Goal: Transaction & Acquisition: Download file/media

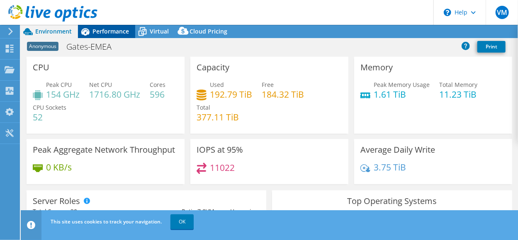
select select "USD"
click at [110, 32] on span "Performance" at bounding box center [110, 31] width 36 height 8
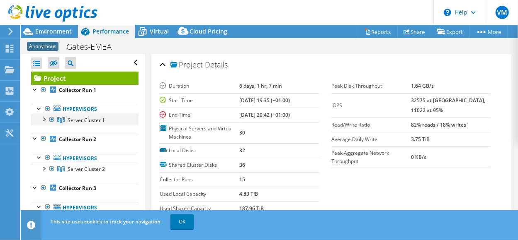
click at [45, 118] on div at bounding box center [43, 119] width 8 height 8
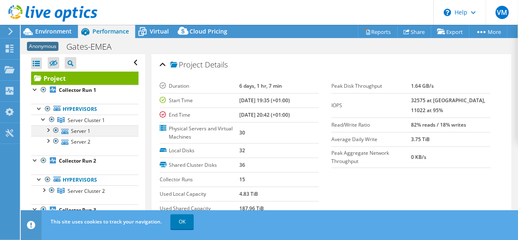
click at [49, 129] on div at bounding box center [48, 130] width 8 height 8
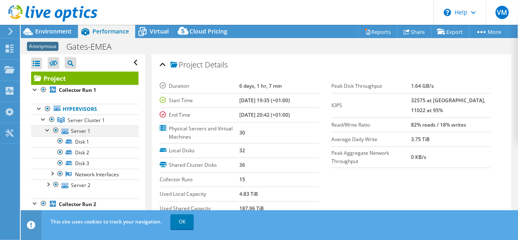
click at [49, 129] on div at bounding box center [48, 130] width 8 height 8
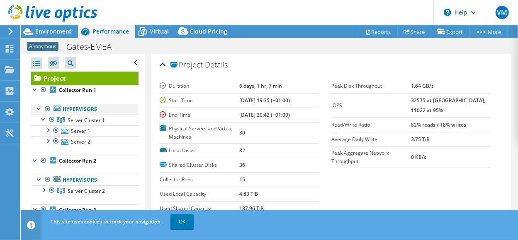
click at [39, 104] on div at bounding box center [39, 108] width 8 height 8
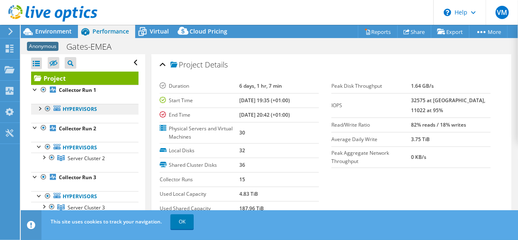
click at [79, 110] on link "Hypervisors" at bounding box center [84, 109] width 107 height 11
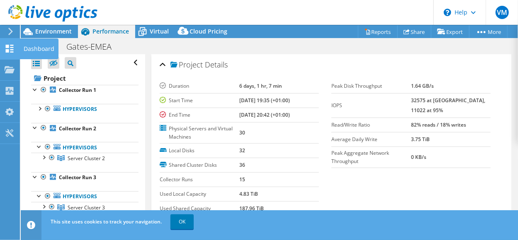
click at [37, 47] on div "Dashboard" at bounding box center [38, 49] width 39 height 21
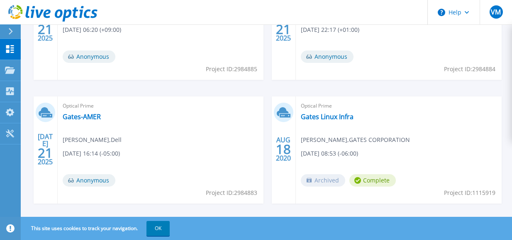
scroll to position [348, 0]
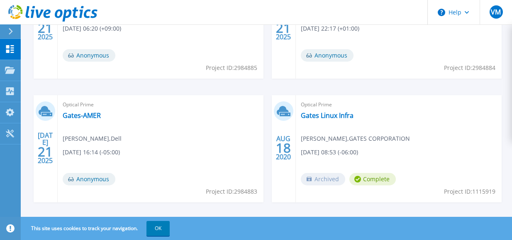
click at [129, 146] on div "Optical Prime Gates-AMER Natalia Forero Duarte , Dell 07/21/2025, 16:14 (-05:00…" at bounding box center [161, 148] width 206 height 107
click at [75, 115] on link "Gates-AMER" at bounding box center [82, 116] width 38 height 8
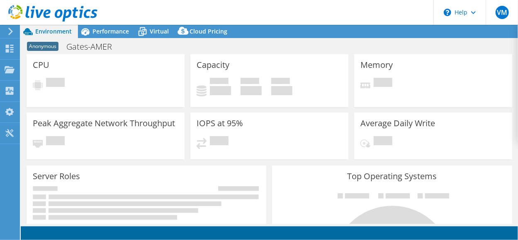
select select "USD"
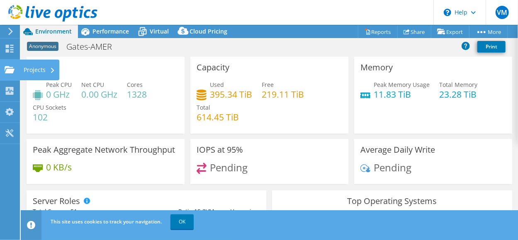
click at [41, 69] on div "Projects" at bounding box center [39, 70] width 40 height 21
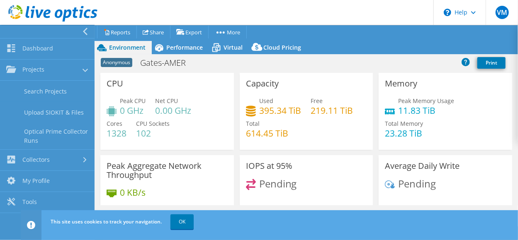
click at [85, 29] on use at bounding box center [85, 31] width 5 height 7
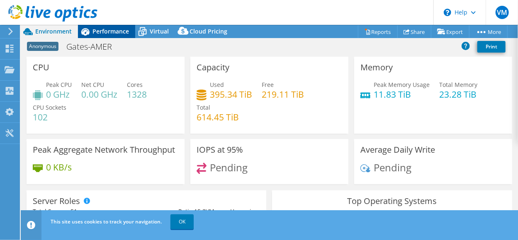
click at [108, 33] on span "Performance" at bounding box center [110, 31] width 36 height 8
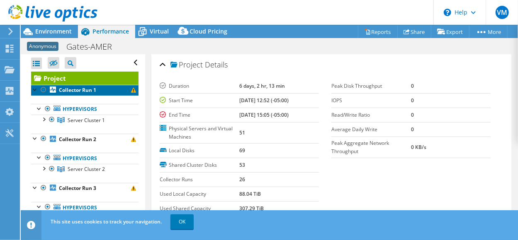
click at [131, 90] on span at bounding box center [133, 90] width 5 height 5
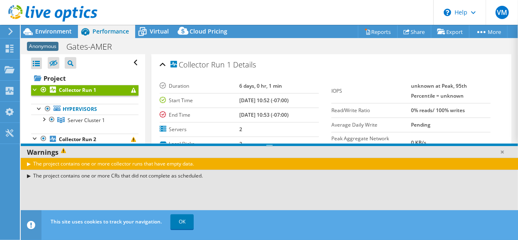
click at [131, 90] on span at bounding box center [133, 90] width 5 height 5
click at [52, 61] on icon at bounding box center [53, 63] width 8 height 6
click at [0, 0] on input "checkbox" at bounding box center [0, 0] width 0 height 0
click at [52, 61] on icon at bounding box center [53, 63] width 8 height 6
click at [0, 0] on input "checkbox" at bounding box center [0, 0] width 0 height 0
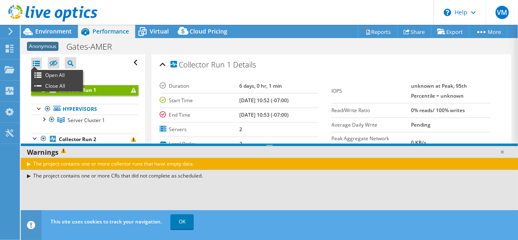
click at [36, 61] on div at bounding box center [36, 64] width 11 height 12
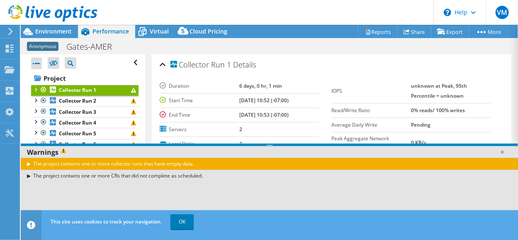
click at [36, 61] on div at bounding box center [36, 64] width 11 height 12
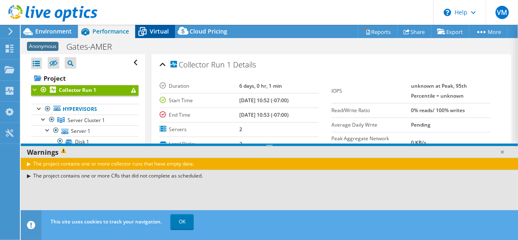
click at [159, 29] on span "Virtual" at bounding box center [159, 31] width 19 height 8
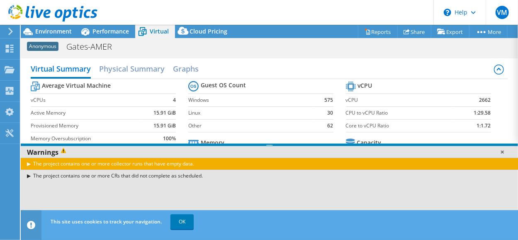
click at [504, 151] on link at bounding box center [502, 152] width 8 height 8
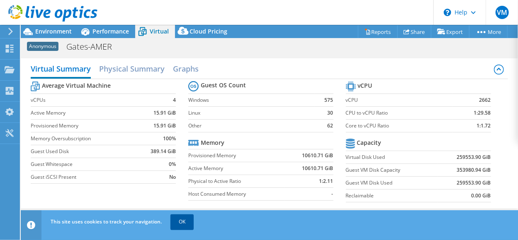
click at [184, 218] on link "OK" at bounding box center [181, 222] width 23 height 15
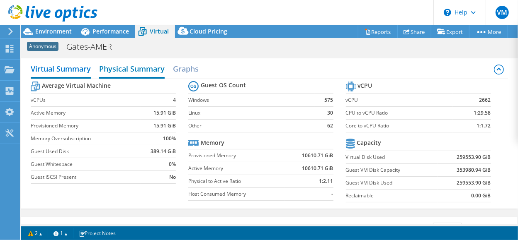
click at [130, 68] on h2 "Physical Summary" at bounding box center [132, 70] width 66 height 18
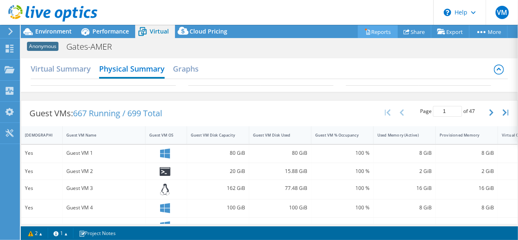
click at [376, 32] on link "Reports" at bounding box center [378, 31] width 40 height 13
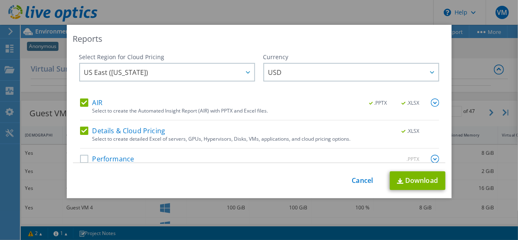
scroll to position [13, 0]
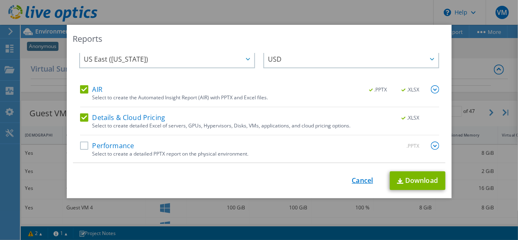
click at [360, 182] on link "Cancel" at bounding box center [362, 181] width 21 height 8
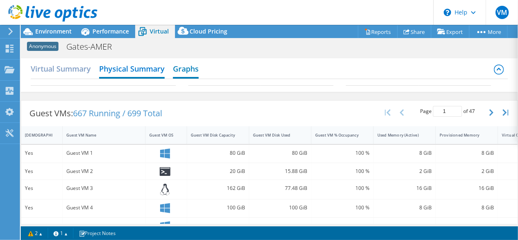
click at [182, 61] on h2 "Graphs" at bounding box center [186, 70] width 26 height 18
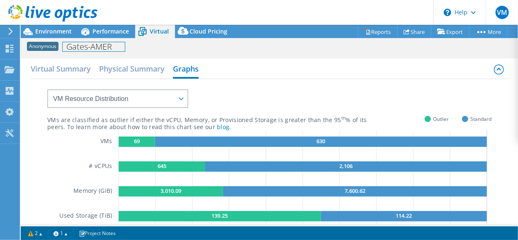
click at [79, 49] on h1 "Gates-AMER" at bounding box center [94, 46] width 62 height 9
click at [44, 46] on span "Anonymous" at bounding box center [43, 46] width 32 height 9
click at [103, 50] on h1 "Gates-AMER" at bounding box center [94, 46] width 62 height 9
click at [136, 46] on div "Anonymous Gates-AMER Print" at bounding box center [269, 46] width 497 height 15
click at [151, 46] on link at bounding box center [149, 46] width 12 height 10
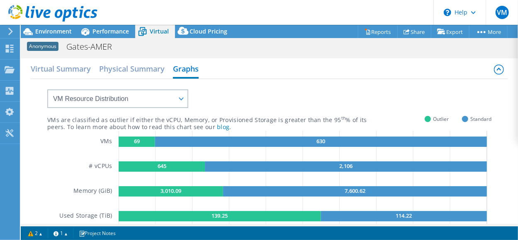
click at [12, 30] on icon at bounding box center [10, 31] width 6 height 7
click at [39, 67] on div "Projects" at bounding box center [39, 70] width 40 height 21
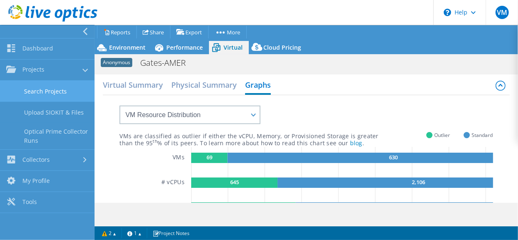
click at [44, 92] on link "Search Projects" at bounding box center [47, 91] width 95 height 21
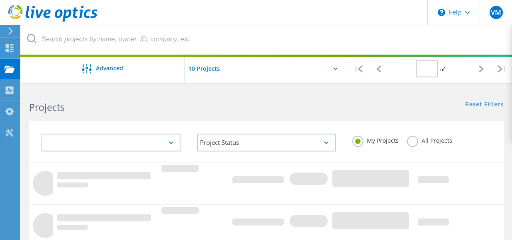
type input "1"
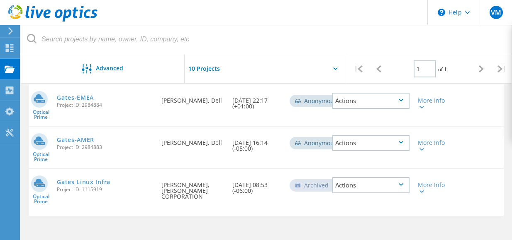
scroll to position [141, 0]
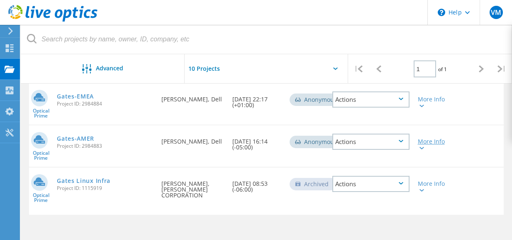
click at [423, 148] on icon at bounding box center [421, 148] width 5 height 2
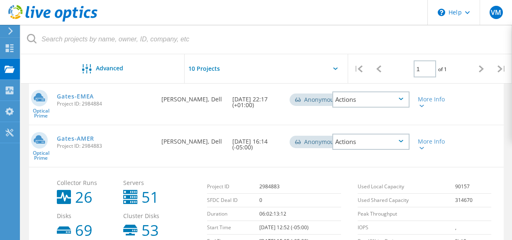
click at [400, 142] on icon at bounding box center [400, 141] width 5 height 2
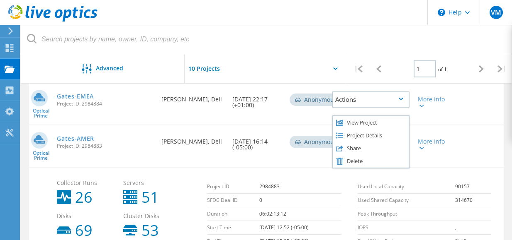
click at [454, 127] on div "Optical Prime Gates-AMER Project ID: 2984883 Requested By Natalia Forero Duarte…" at bounding box center [266, 146] width 474 height 41
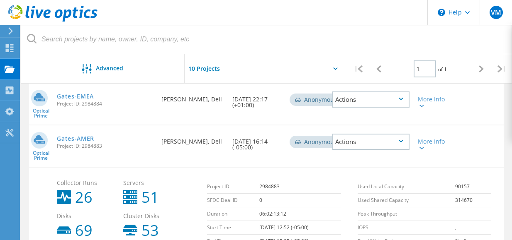
click at [396, 145] on div "Actions" at bounding box center [370, 142] width 77 height 16
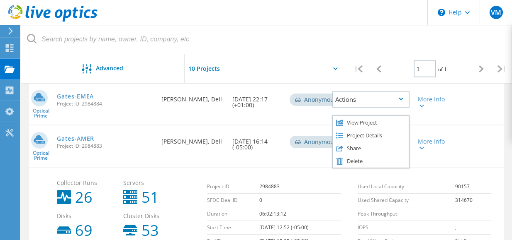
click at [462, 128] on div "Optical Prime Gates-AMER Project ID: 2984883 Requested By Natalia Forero Duarte…" at bounding box center [266, 146] width 474 height 41
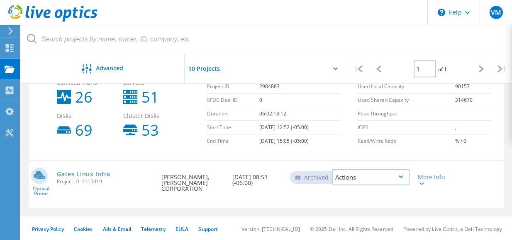
scroll to position [242, 0]
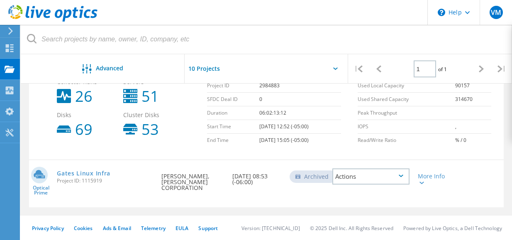
click at [315, 176] on div "Archived" at bounding box center [312, 177] width 47 height 12
click at [391, 180] on div "Actions" at bounding box center [370, 177] width 77 height 16
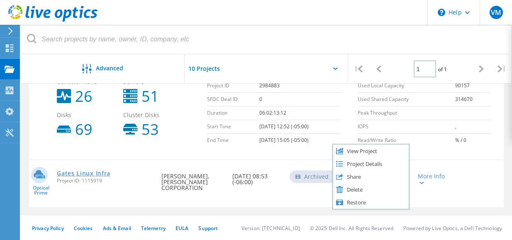
click at [79, 173] on link "Gates Linux Infra" at bounding box center [83, 174] width 53 height 6
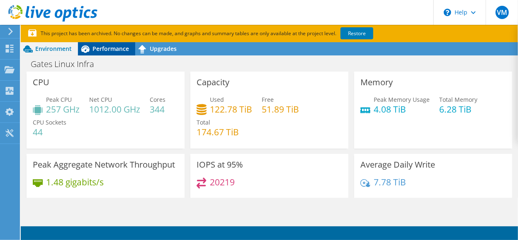
click at [109, 52] on span "Performance" at bounding box center [110, 49] width 36 height 8
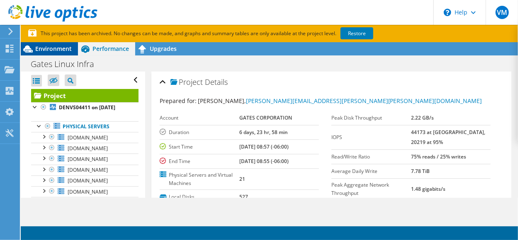
click at [50, 49] on span "Environment" at bounding box center [53, 49] width 36 height 8
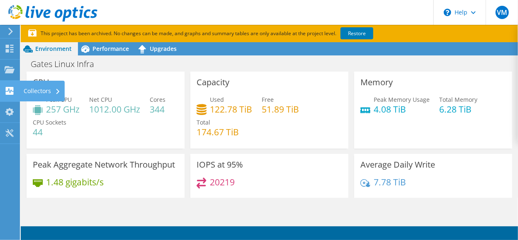
click at [47, 92] on div "Collectors" at bounding box center [41, 91] width 45 height 21
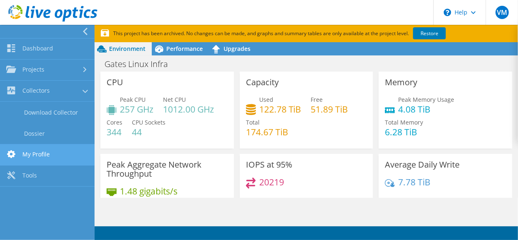
click at [39, 151] on link "My Profile" at bounding box center [47, 155] width 95 height 21
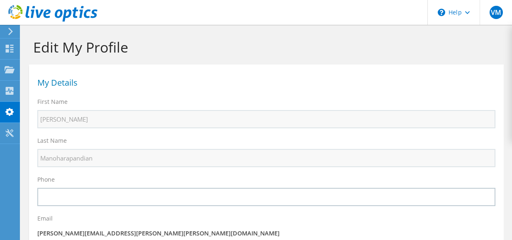
click at [11, 29] on icon at bounding box center [10, 31] width 6 height 7
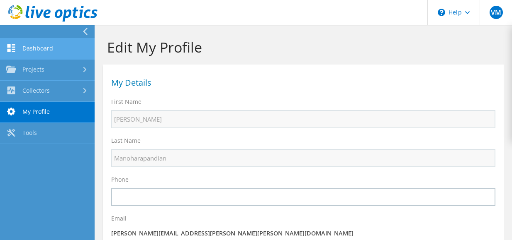
click at [49, 51] on link "Dashboard" at bounding box center [47, 49] width 95 height 21
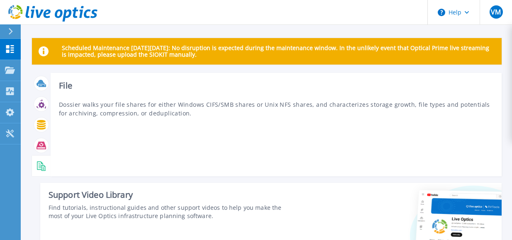
click at [41, 163] on icon at bounding box center [40, 166] width 6 height 8
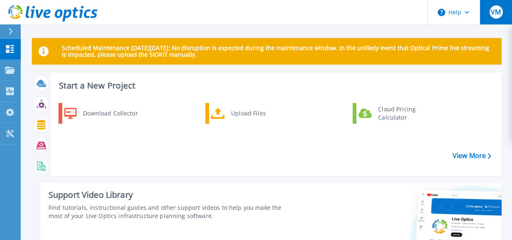
click at [494, 9] on span "VM" at bounding box center [495, 12] width 10 height 7
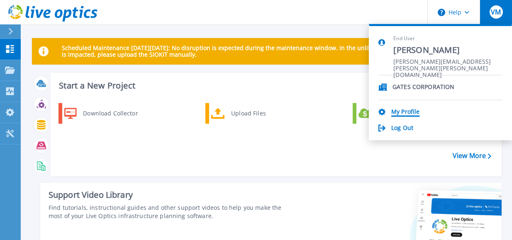
click at [404, 112] on link "My Profile" at bounding box center [405, 113] width 28 height 8
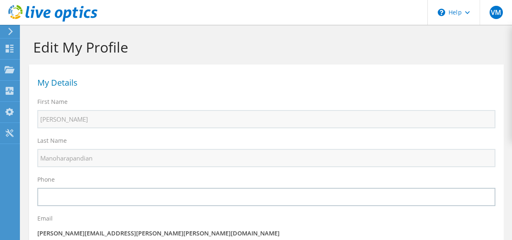
select select "224"
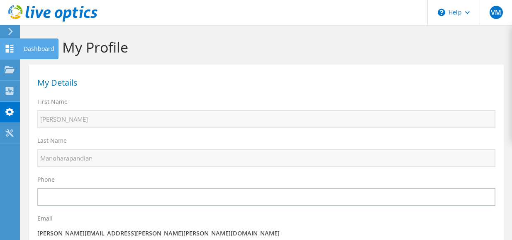
click at [9, 49] on icon at bounding box center [10, 49] width 10 height 8
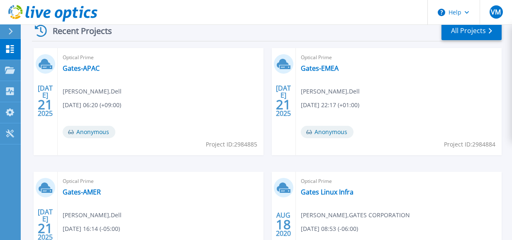
scroll to position [292, 0]
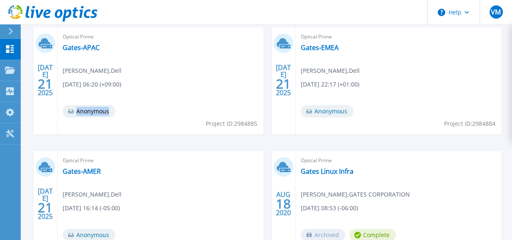
click at [108, 111] on span "Anonymous" at bounding box center [89, 111] width 53 height 12
copy span "Anonymous"
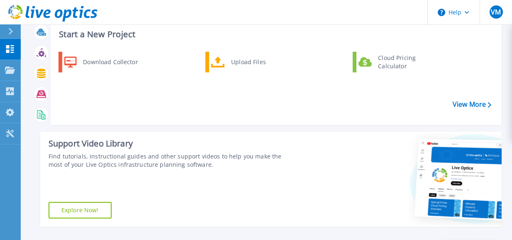
scroll to position [0, 0]
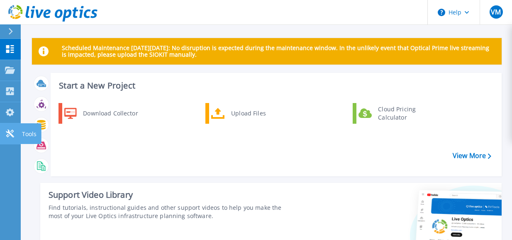
click at [29, 133] on p "Tools" at bounding box center [29, 135] width 15 height 22
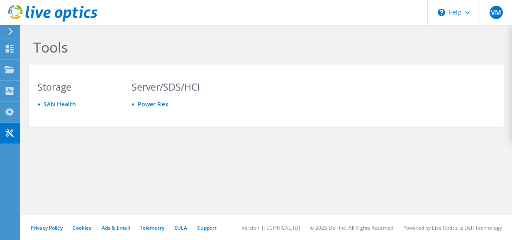
click at [66, 104] on link "SAN Health" at bounding box center [60, 104] width 32 height 8
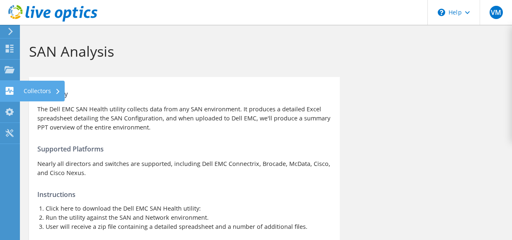
click at [49, 90] on div "Collectors" at bounding box center [41, 91] width 45 height 21
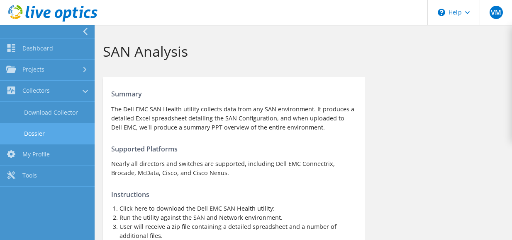
click at [47, 131] on link "Dossier" at bounding box center [47, 133] width 95 height 21
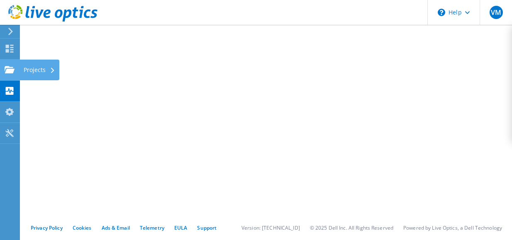
click at [8, 68] on icon at bounding box center [10, 70] width 10 height 8
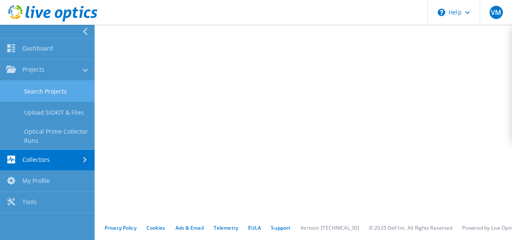
click at [64, 89] on link "Search Projects" at bounding box center [47, 91] width 95 height 21
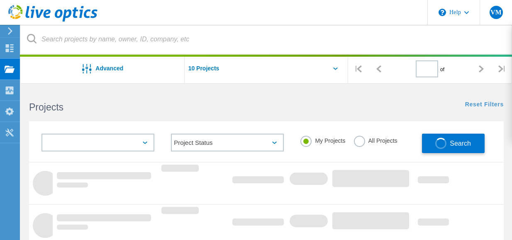
type input "1"
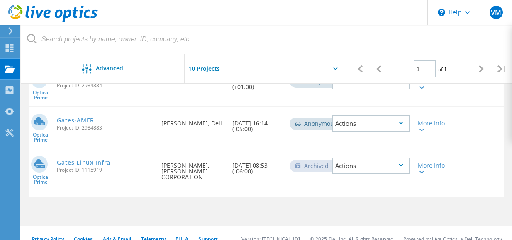
scroll to position [170, 0]
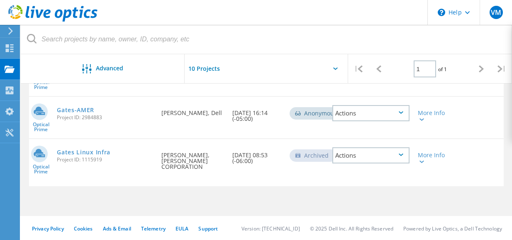
click at [386, 155] on div "Actions" at bounding box center [370, 156] width 77 height 16
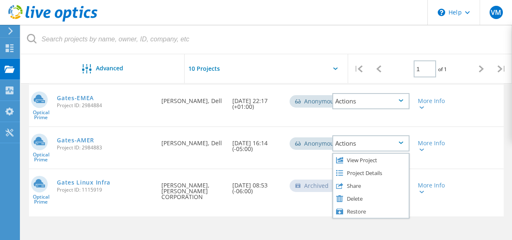
scroll to position [136, 0]
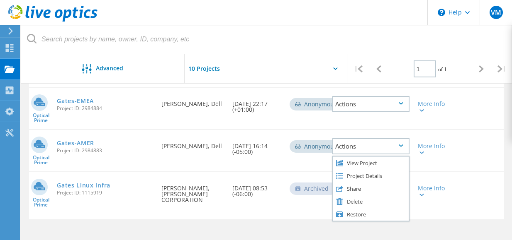
click at [480, 168] on div "Optical Prime Gates-AMER Project ID: 2984883 Requested By Natalia Forero Duarte…" at bounding box center [266, 150] width 474 height 41
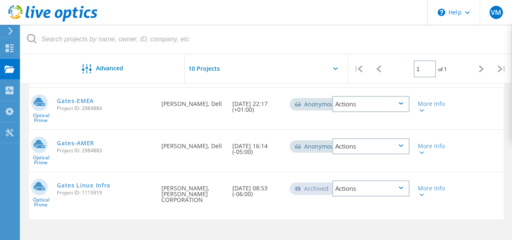
click at [401, 146] on icon at bounding box center [400, 146] width 5 height 2
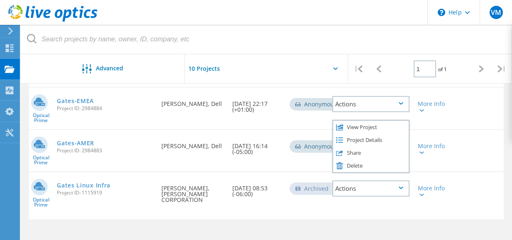
click at [403, 187] on div "Actions" at bounding box center [370, 189] width 77 height 16
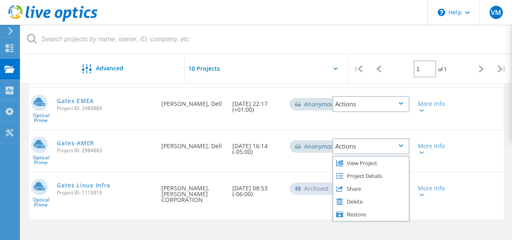
click at [402, 146] on icon at bounding box center [400, 146] width 5 height 2
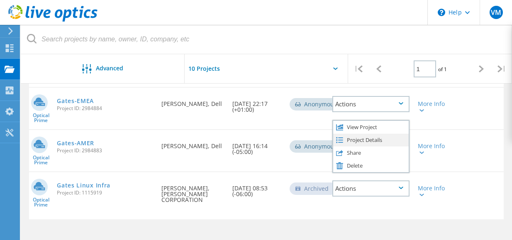
click at [378, 141] on div "Project Details" at bounding box center [370, 140] width 75 height 13
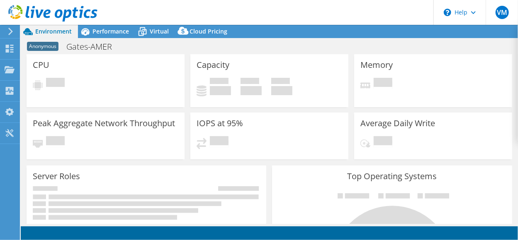
select select "USD"
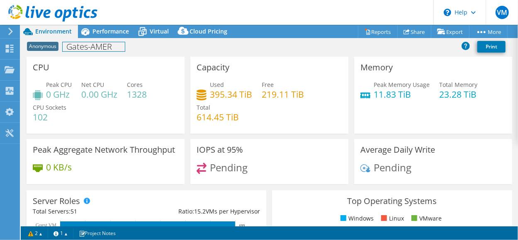
click at [88, 47] on h1 "Gates-AMER" at bounding box center [94, 46] width 62 height 9
click at [39, 44] on span "Anonymous" at bounding box center [43, 46] width 32 height 9
click at [365, 30] on link "Reports" at bounding box center [378, 31] width 40 height 13
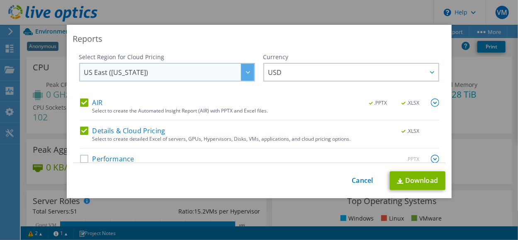
click at [242, 77] on div at bounding box center [247, 72] width 13 height 17
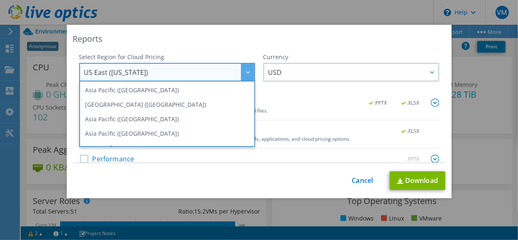
click at [242, 77] on div at bounding box center [247, 72] width 13 height 17
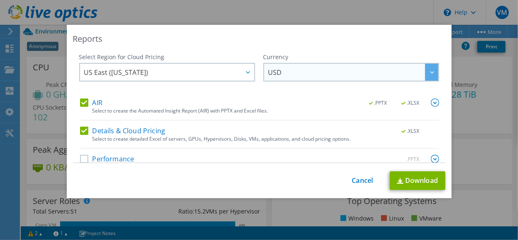
click at [320, 74] on span "USD" at bounding box center [353, 72] width 170 height 17
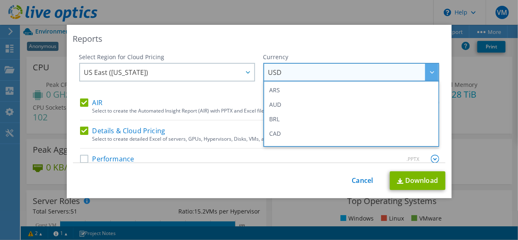
click at [320, 74] on span "USD" at bounding box center [353, 72] width 170 height 17
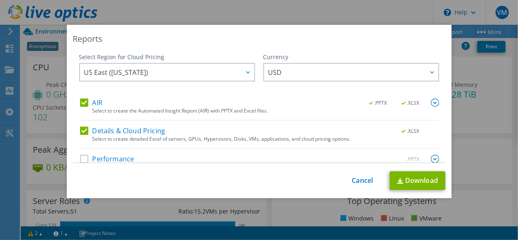
scroll to position [13, 0]
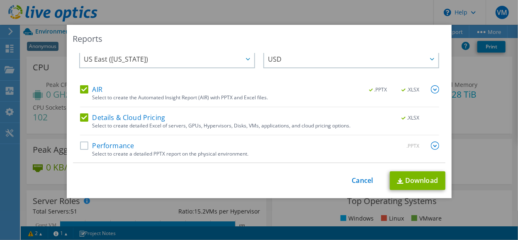
click at [80, 142] on label "Performance" at bounding box center [107, 146] width 54 height 8
click at [0, 0] on input "Performance" at bounding box center [0, 0] width 0 height 0
click at [401, 180] on link "Download" at bounding box center [418, 181] width 56 height 19
